Goal: Information Seeking & Learning: Understand process/instructions

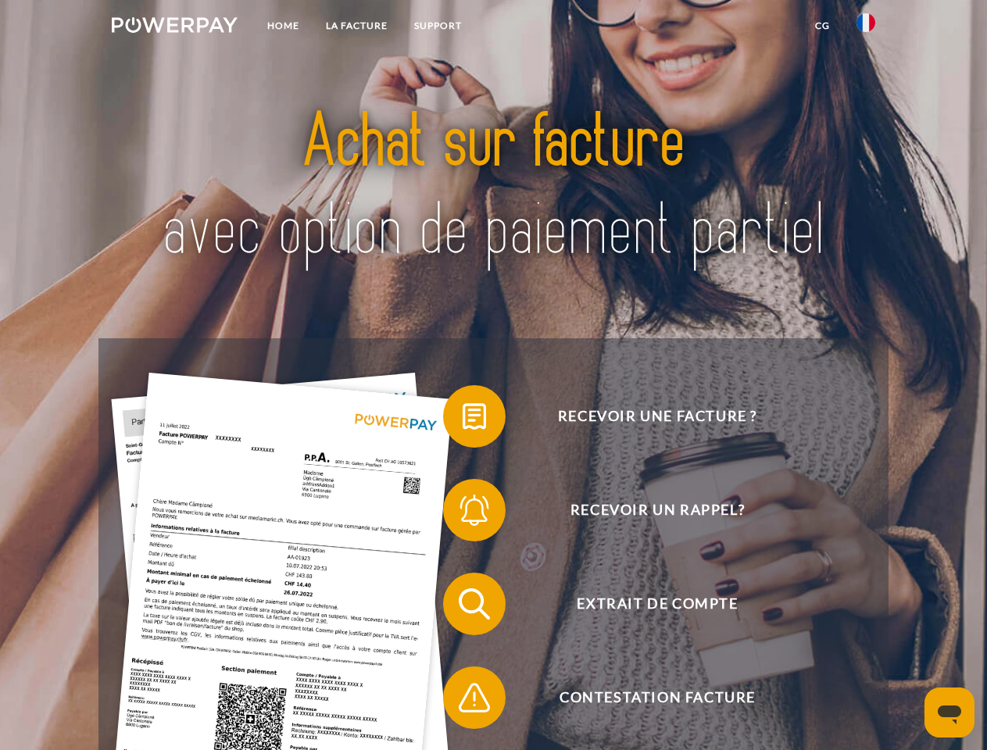
click at [174, 27] on img at bounding box center [175, 25] width 126 height 16
click at [866, 27] on img at bounding box center [866, 22] width 19 height 19
click at [822, 26] on link "CG" at bounding box center [822, 26] width 41 height 28
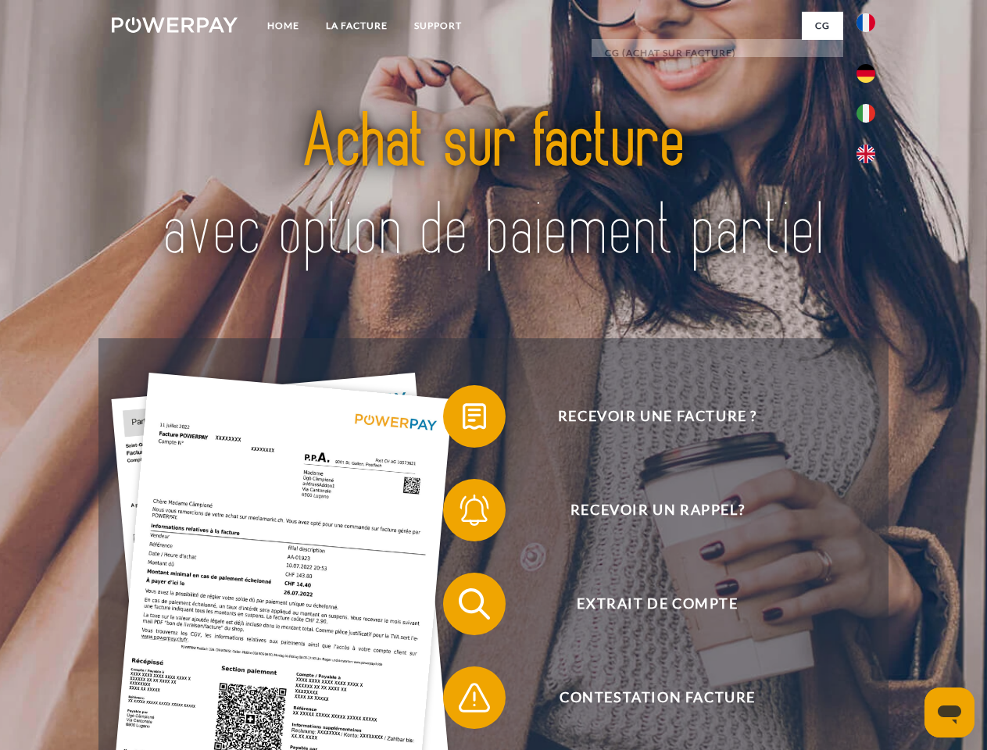
click at [463, 420] on span at bounding box center [451, 416] width 78 height 78
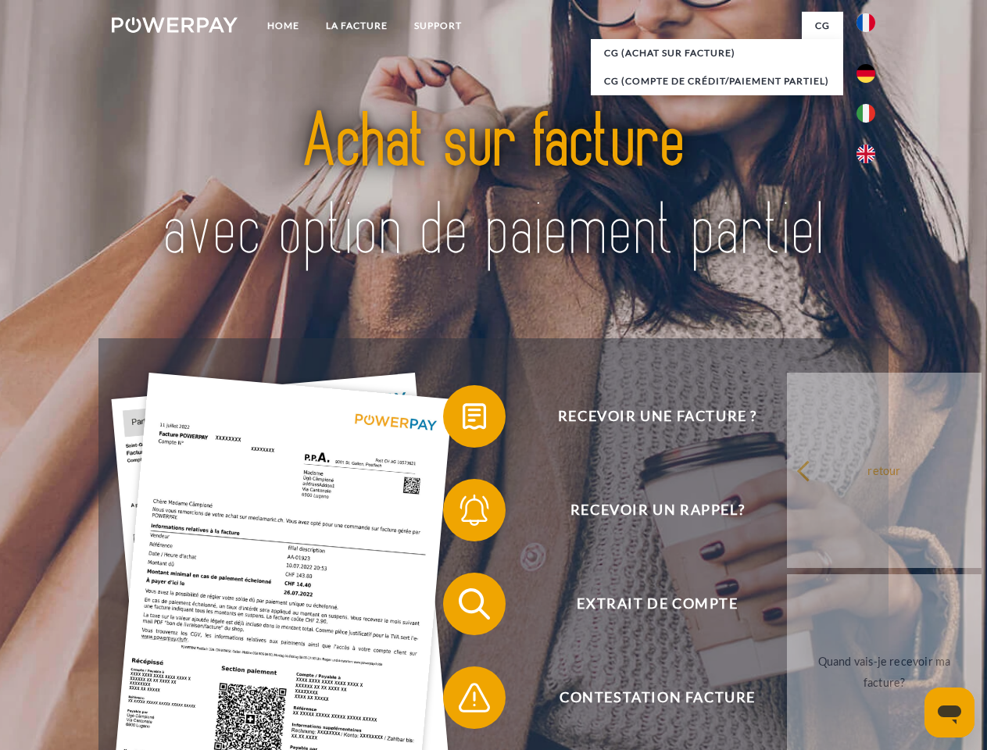
click at [463, 513] on div "Recevoir une facture ? Recevoir un rappel? Extrait de compte retour" at bounding box center [492, 650] width 789 height 625
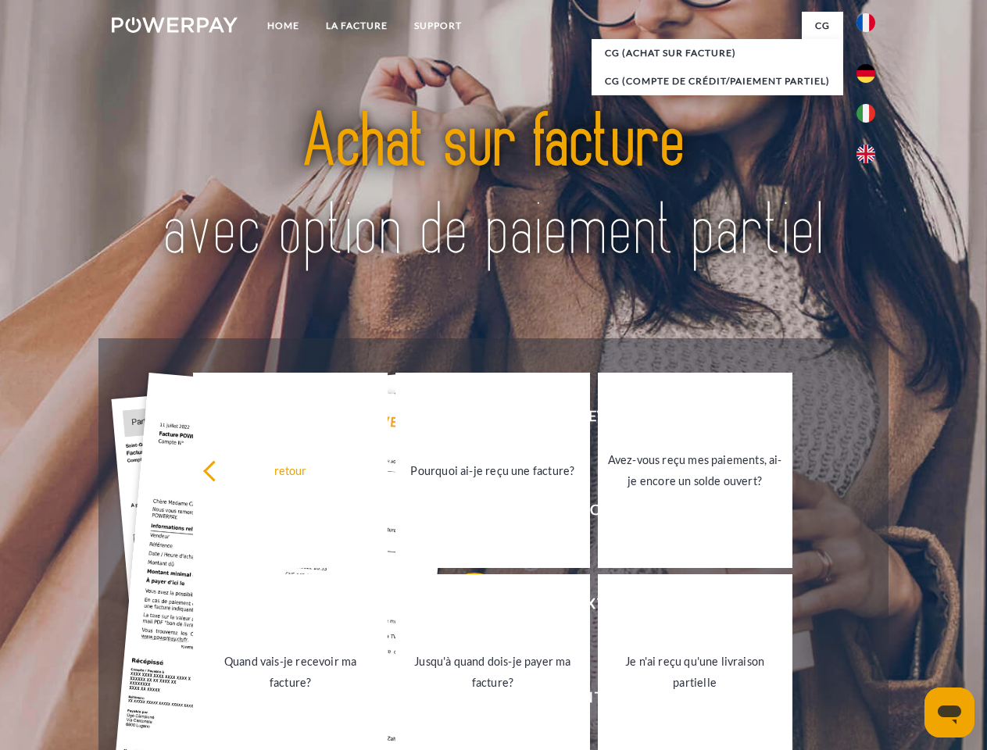
click at [463, 607] on link "Jusqu'à quand dois-je payer ma facture?" at bounding box center [492, 671] width 195 height 195
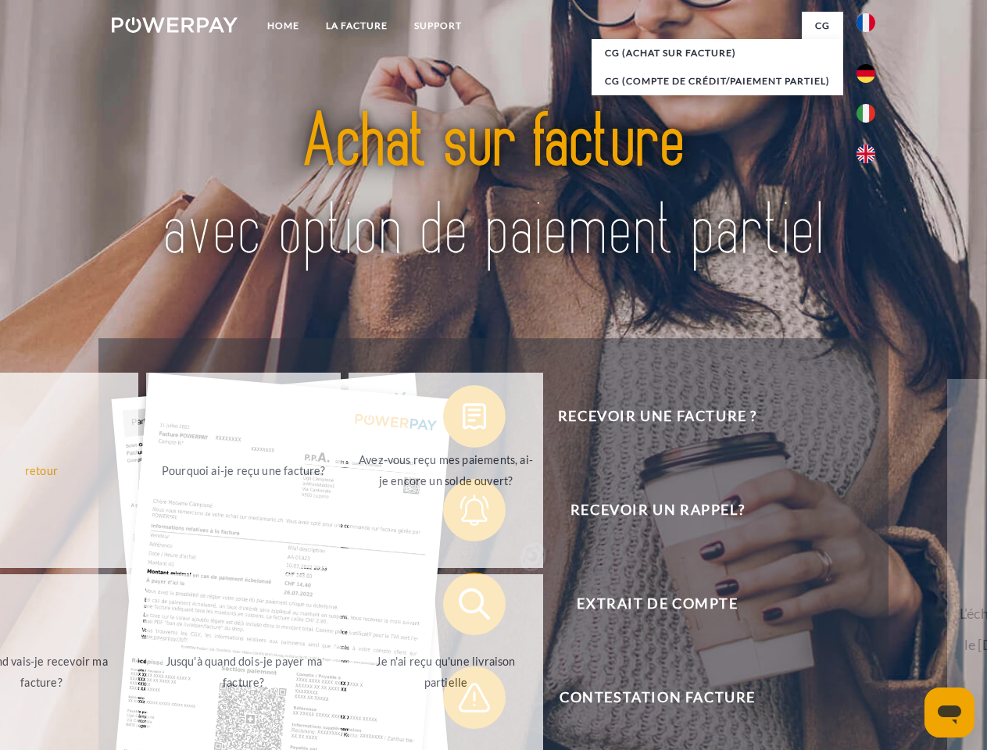
click at [463, 701] on span at bounding box center [451, 698] width 78 height 78
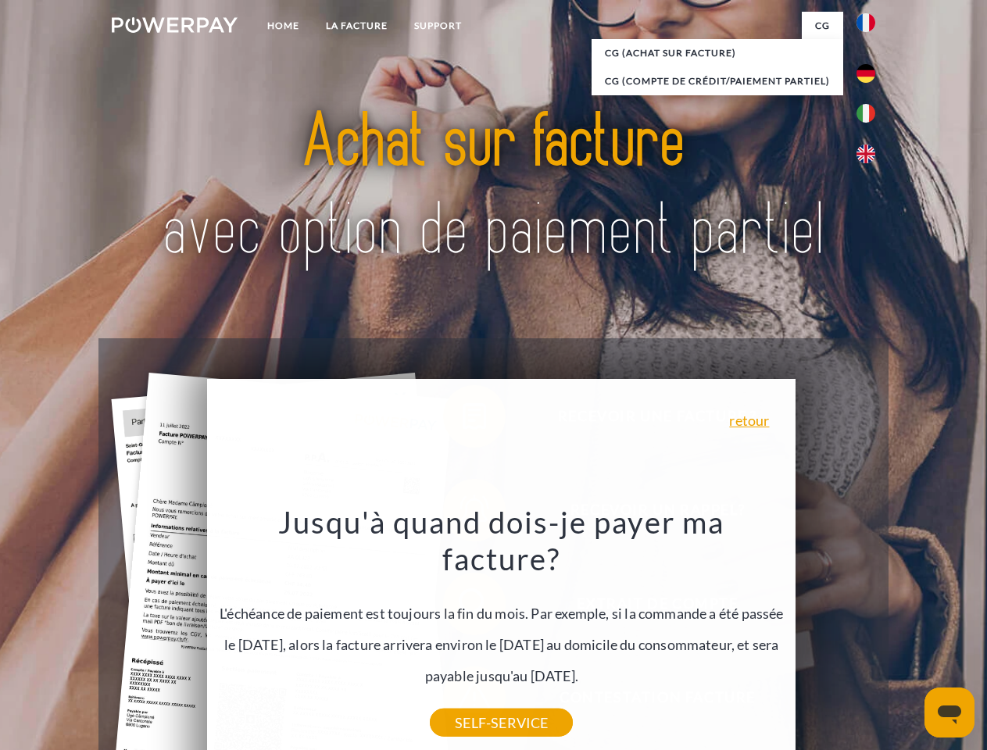
click at [950, 713] on icon "Ouvrir la fenêtre de messagerie" at bounding box center [949, 715] width 23 height 19
